Goal: Transaction & Acquisition: Purchase product/service

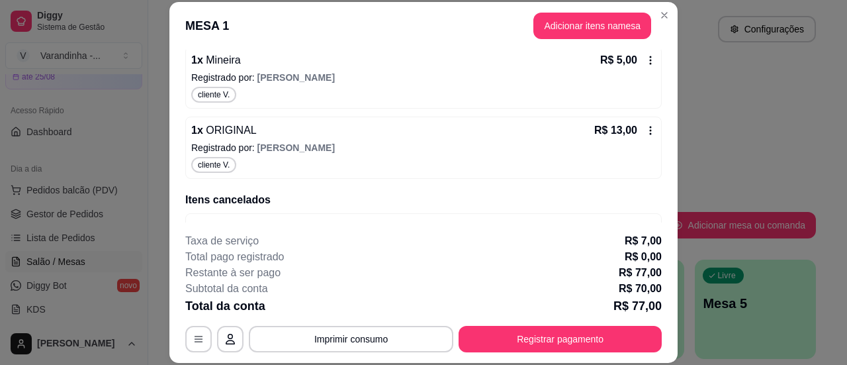
scroll to position [495, 0]
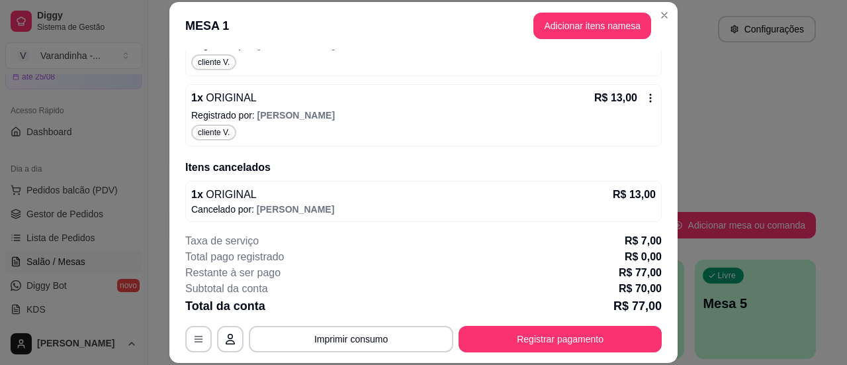
click at [562, 38] on button "Adicionar itens na mesa" at bounding box center [592, 26] width 118 height 26
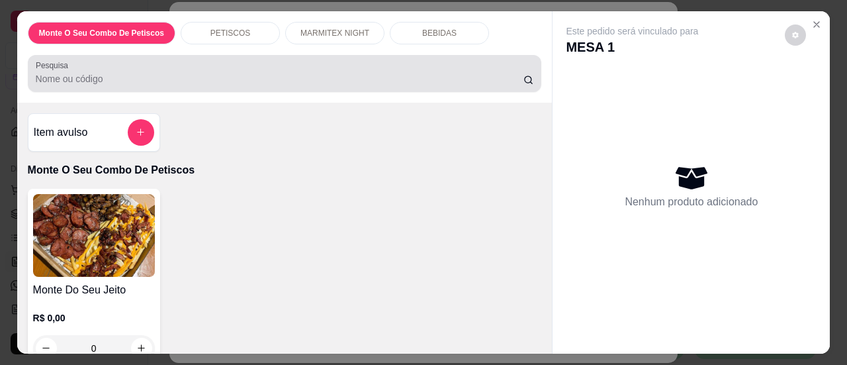
click at [429, 81] on div "Pesquisa" at bounding box center [285, 73] width 514 height 37
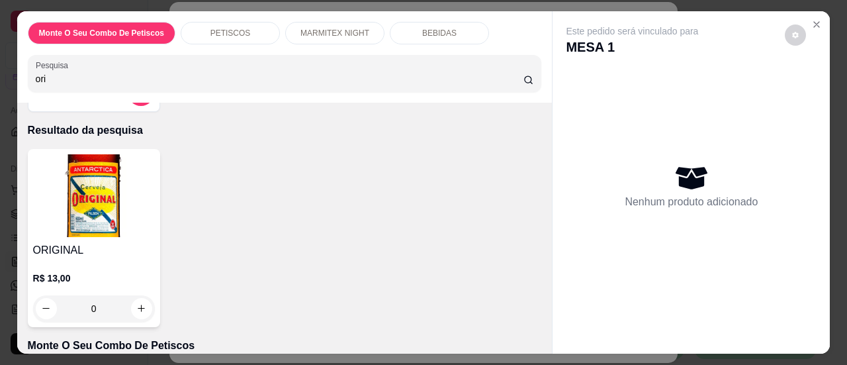
scroll to position [66, 0]
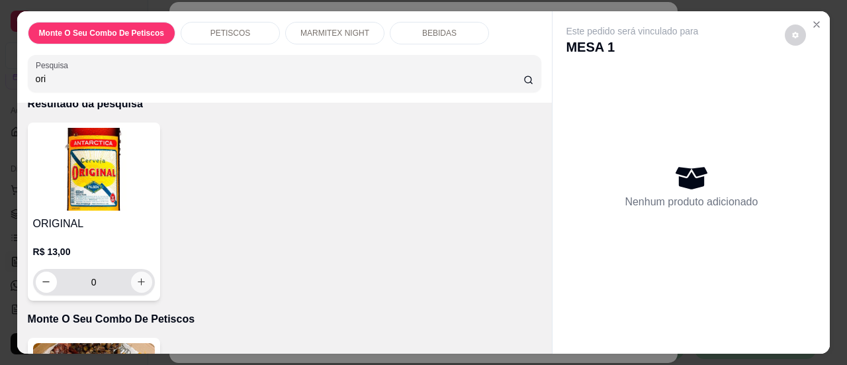
type input "ori"
click at [136, 277] on icon "increase-product-quantity" at bounding box center [141, 282] width 10 height 10
type input "1"
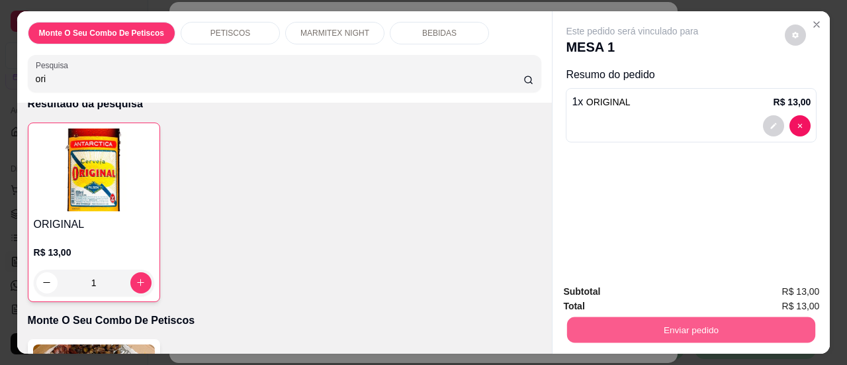
click at [685, 330] on button "Enviar pedido" at bounding box center [691, 330] width 248 height 26
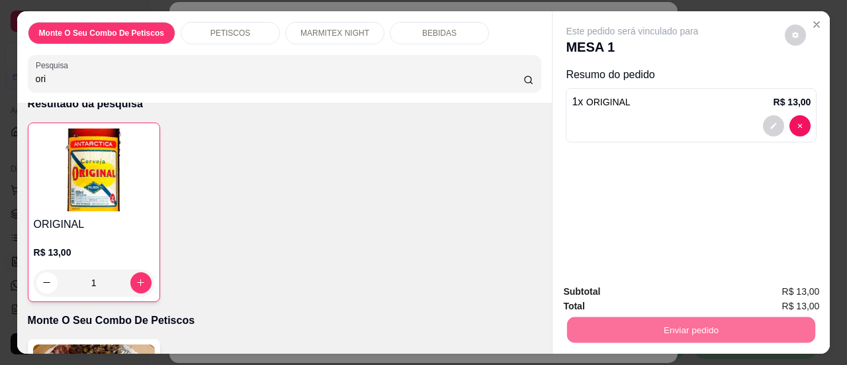
click at [752, 289] on button "Sim, quero registrar" at bounding box center [773, 292] width 99 height 25
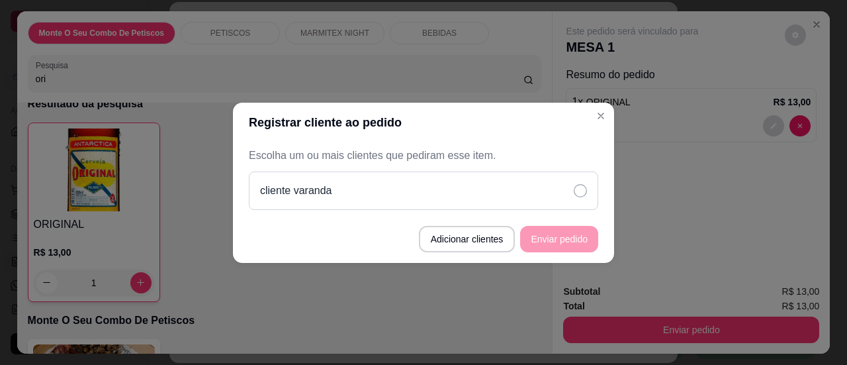
click at [581, 194] on icon at bounding box center [580, 190] width 13 height 13
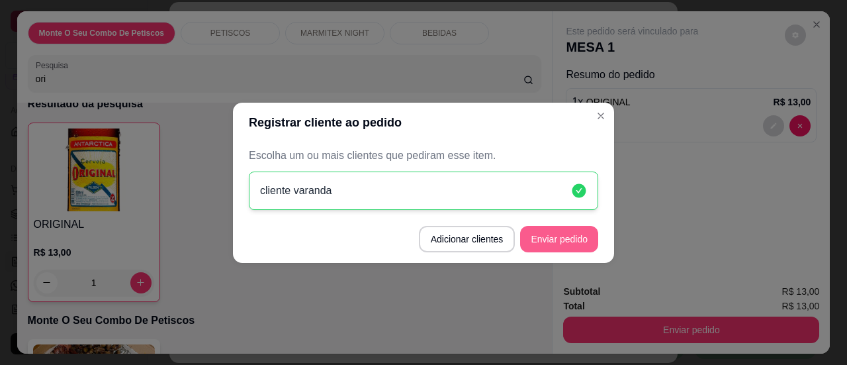
click at [554, 237] on button "Enviar pedido" at bounding box center [559, 239] width 78 height 26
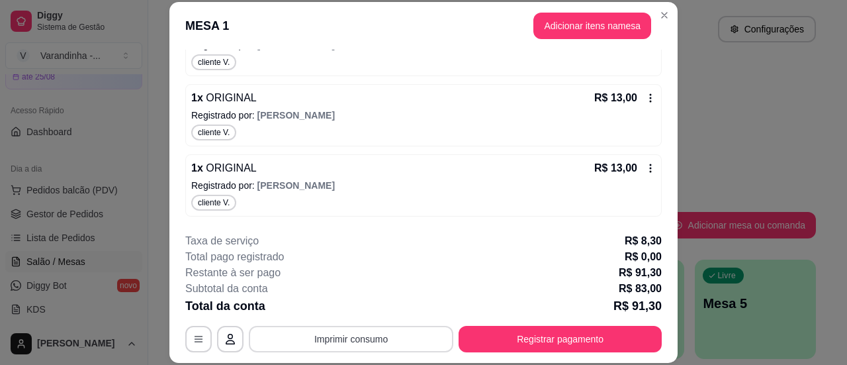
click at [277, 329] on button "Imprimir consumo" at bounding box center [351, 338] width 204 height 26
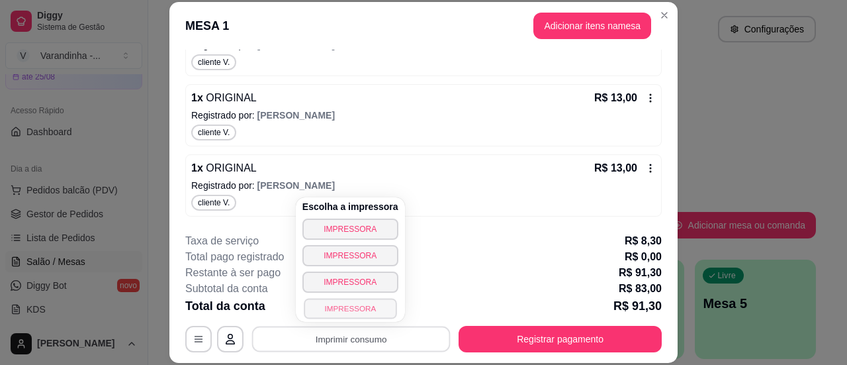
click at [320, 306] on button "IMPRESSORA" at bounding box center [350, 308] width 93 height 21
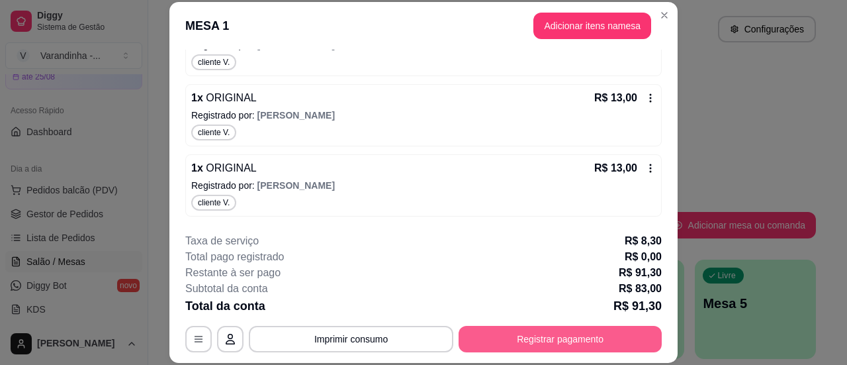
click at [546, 342] on button "Registrar pagamento" at bounding box center [559, 338] width 203 height 26
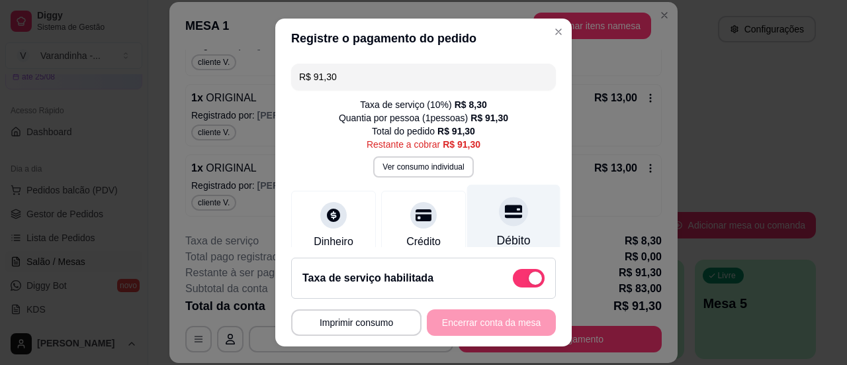
drag, startPoint x: 483, startPoint y: 218, endPoint x: 501, endPoint y: 314, distance: 98.3
click at [505, 219] on icon at bounding box center [513, 210] width 17 height 17
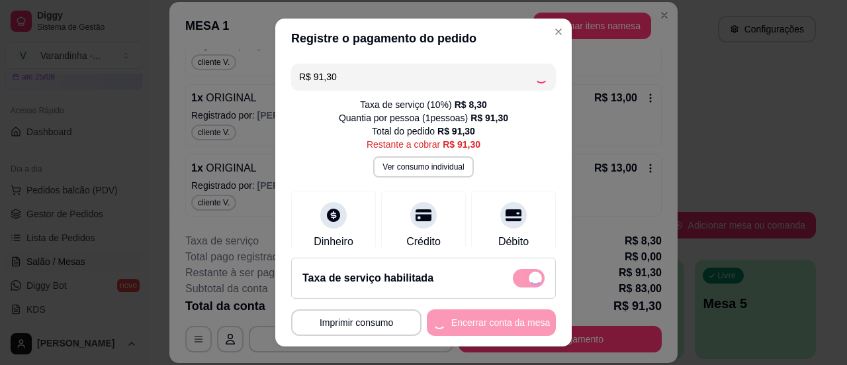
click at [496, 327] on div "**********" at bounding box center [423, 322] width 265 height 26
type input "R$ 0,00"
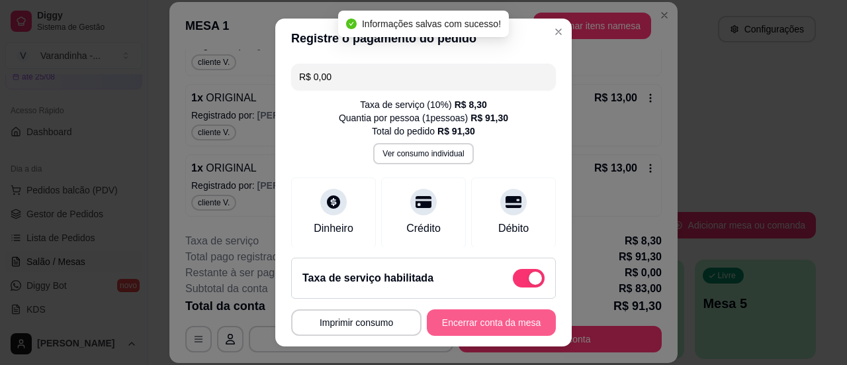
click at [496, 327] on button "Encerrar conta da mesa" at bounding box center [491, 322] width 129 height 26
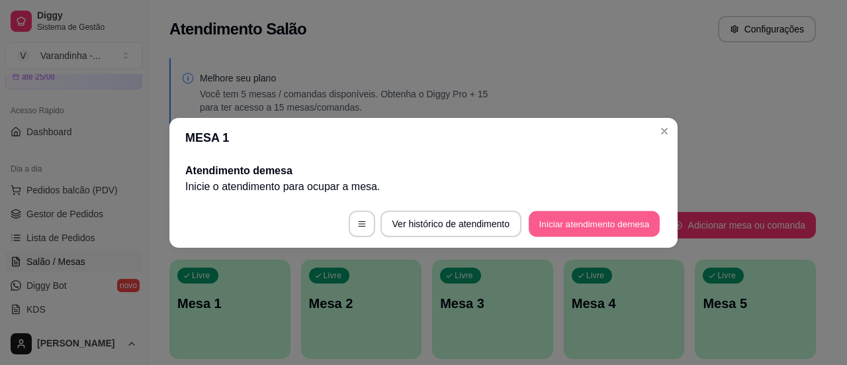
click at [589, 226] on button "Iniciar atendimento de mesa" at bounding box center [594, 223] width 131 height 26
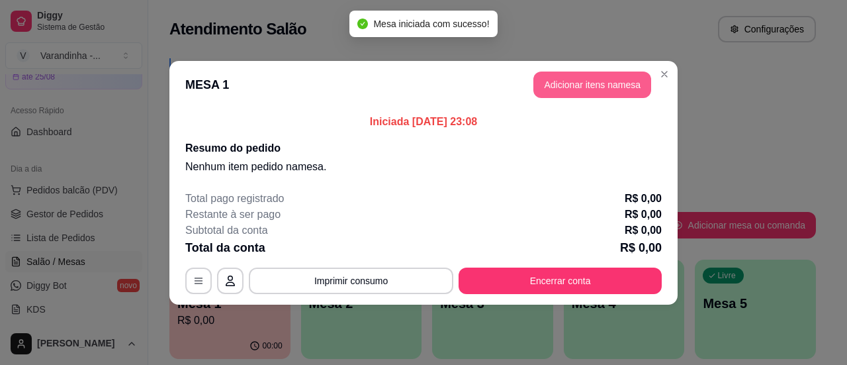
click at [570, 81] on button "Adicionar itens na mesa" at bounding box center [592, 84] width 118 height 26
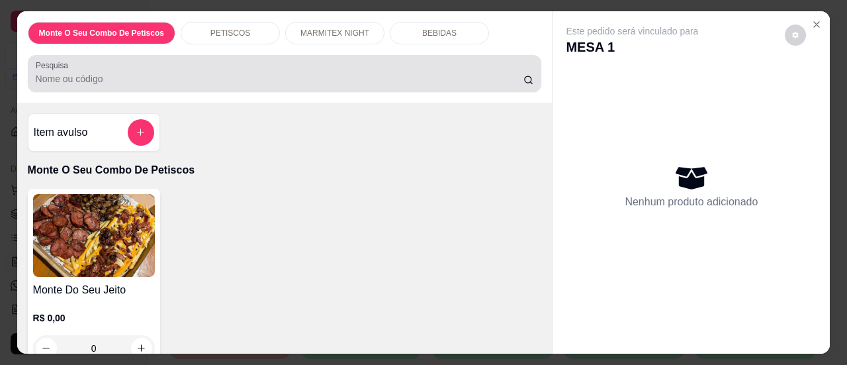
drag, startPoint x: 345, startPoint y: 80, endPoint x: 335, endPoint y: 62, distance: 21.0
click at [341, 73] on div at bounding box center [285, 73] width 498 height 26
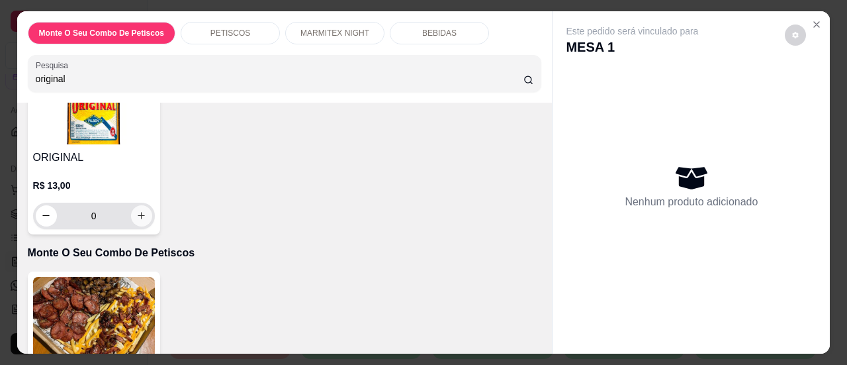
type input "original"
click at [136, 214] on icon "increase-product-quantity" at bounding box center [141, 215] width 10 height 10
type input "1"
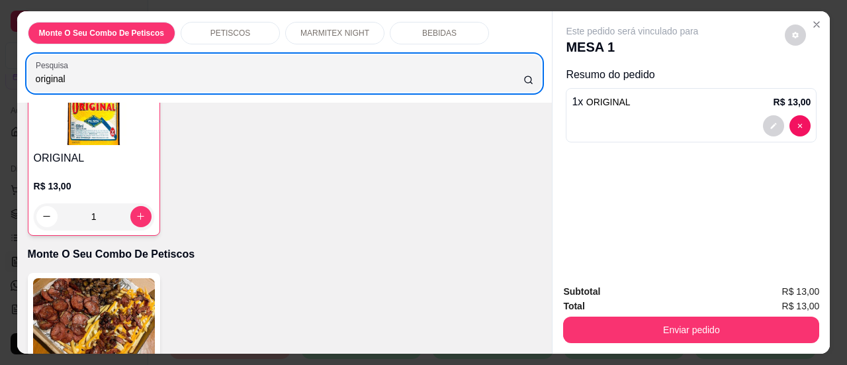
drag, startPoint x: 199, startPoint y: 64, endPoint x: 0, endPoint y: 68, distance: 199.2
click at [0, 68] on div "Monte O Seu Combo De Petiscos PETISCOS MARMITEX NIGHT BEBIDAS Pesquisa original…" at bounding box center [423, 182] width 847 height 365
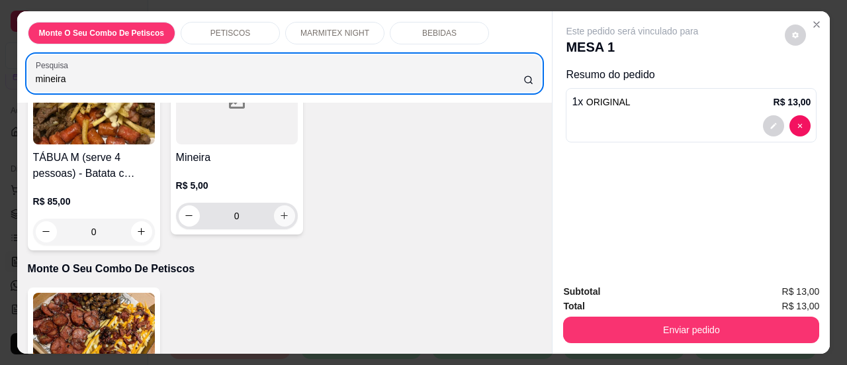
type input "mineira"
click at [279, 211] on icon "increase-product-quantity" at bounding box center [284, 215] width 10 height 10
type input "1"
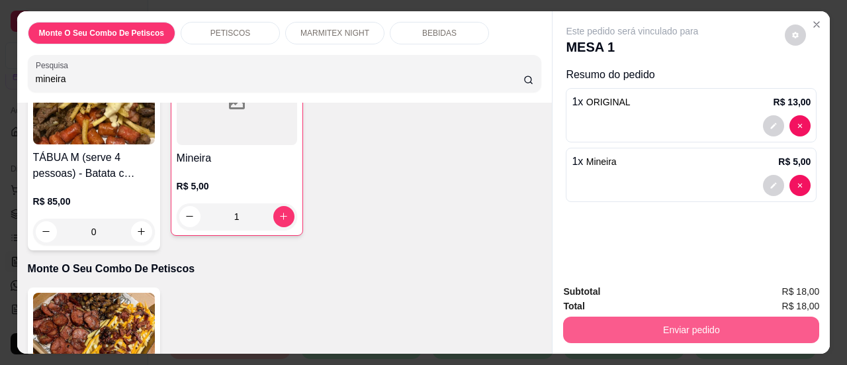
click at [669, 325] on button "Enviar pedido" at bounding box center [691, 329] width 256 height 26
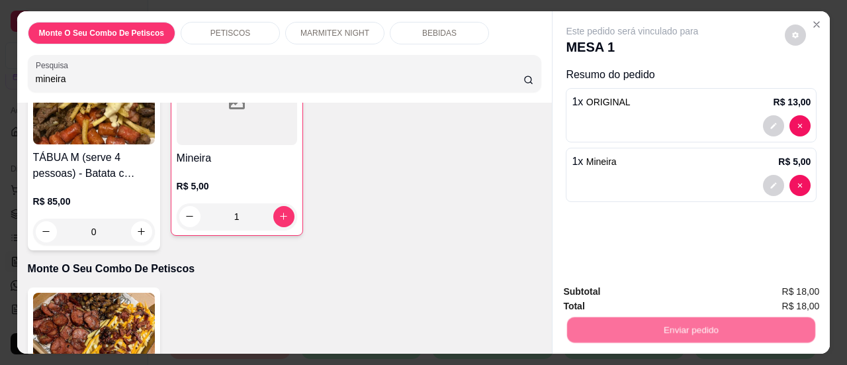
click at [781, 296] on button "Sim, quero registrar" at bounding box center [772, 292] width 95 height 24
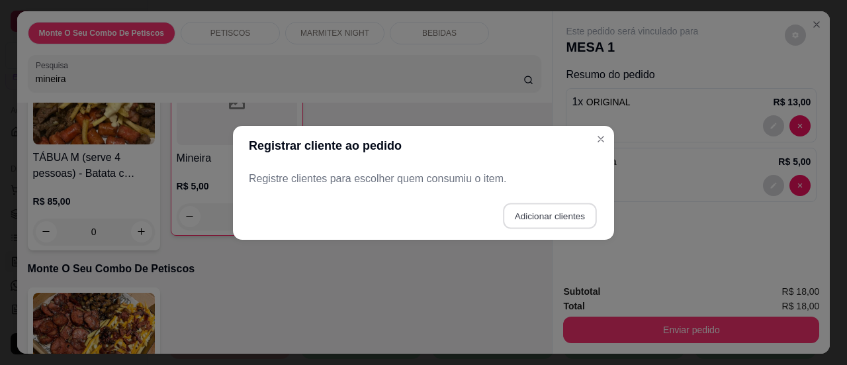
click at [554, 214] on button "Adicionar clientes" at bounding box center [549, 215] width 93 height 26
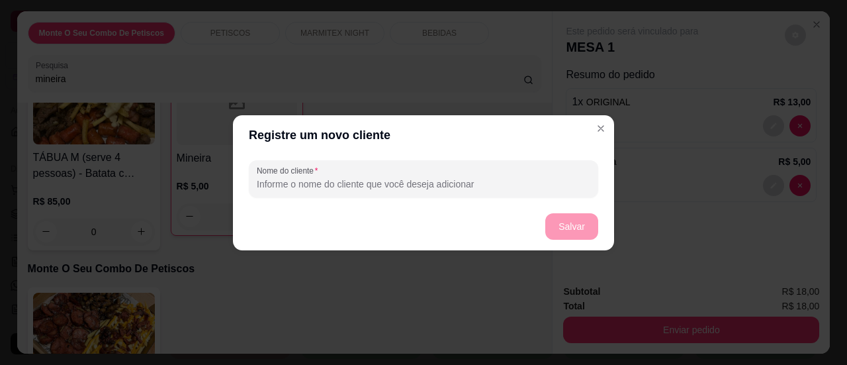
click at [545, 179] on input "Nome do cliente" at bounding box center [423, 183] width 333 height 13
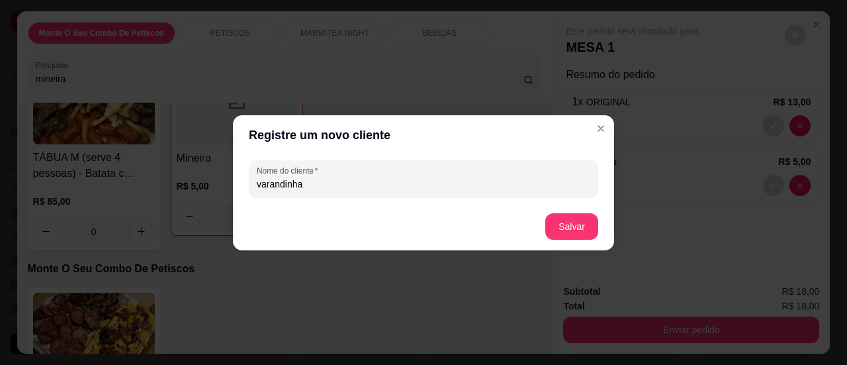
type input "varandinha"
click at [553, 232] on button "Salvar" at bounding box center [571, 226] width 53 height 26
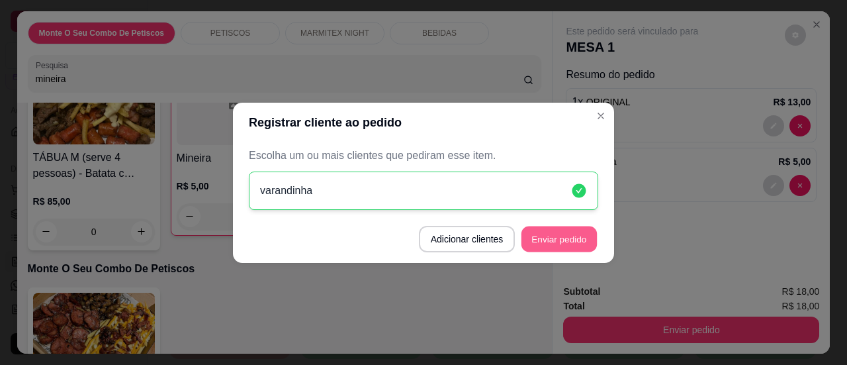
click at [578, 246] on button "Enviar pedido" at bounding box center [558, 239] width 75 height 26
